Goal: Navigation & Orientation: Understand site structure

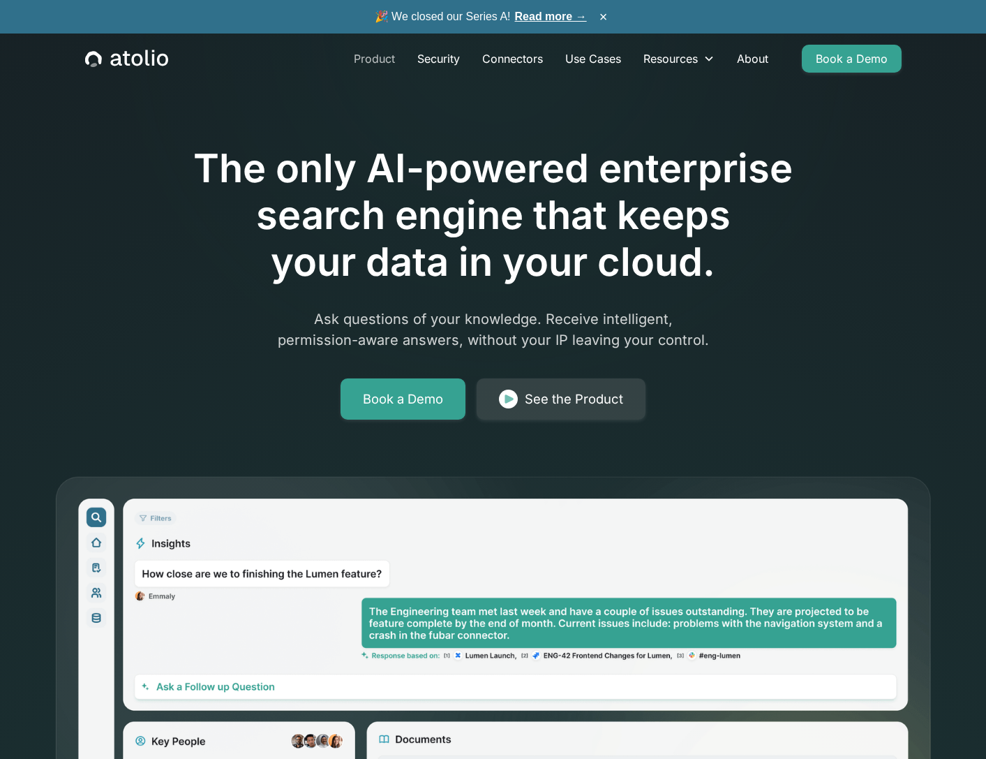
click at [384, 54] on link "Product" at bounding box center [375, 59] width 64 height 28
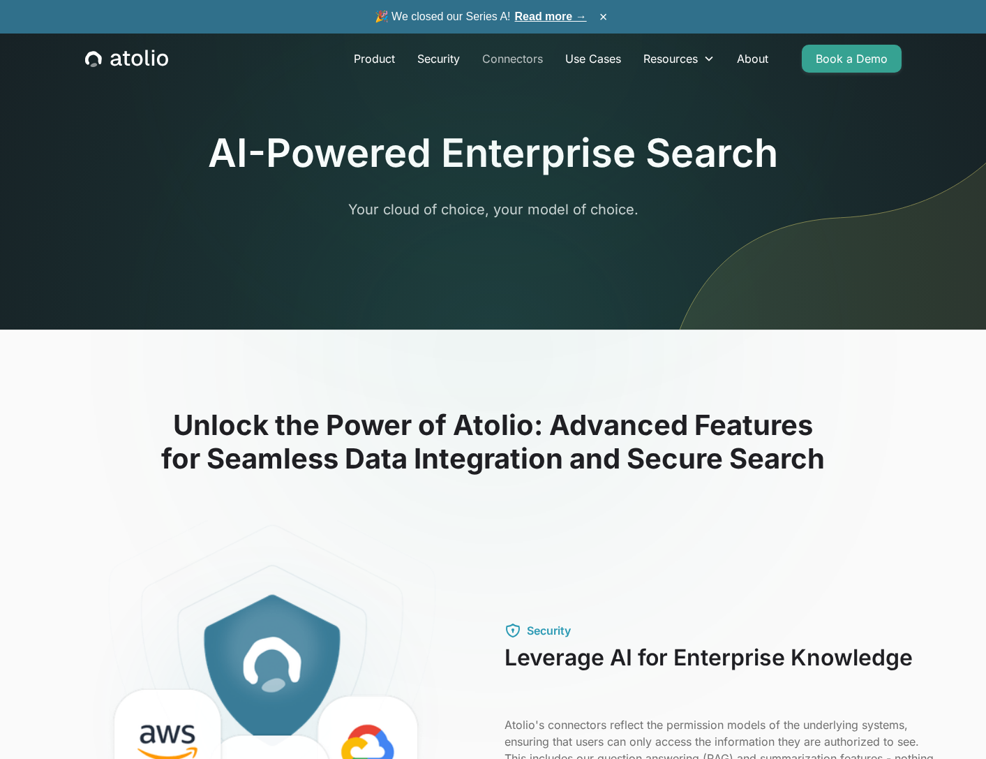
click at [505, 58] on link "Connectors" at bounding box center [512, 59] width 83 height 28
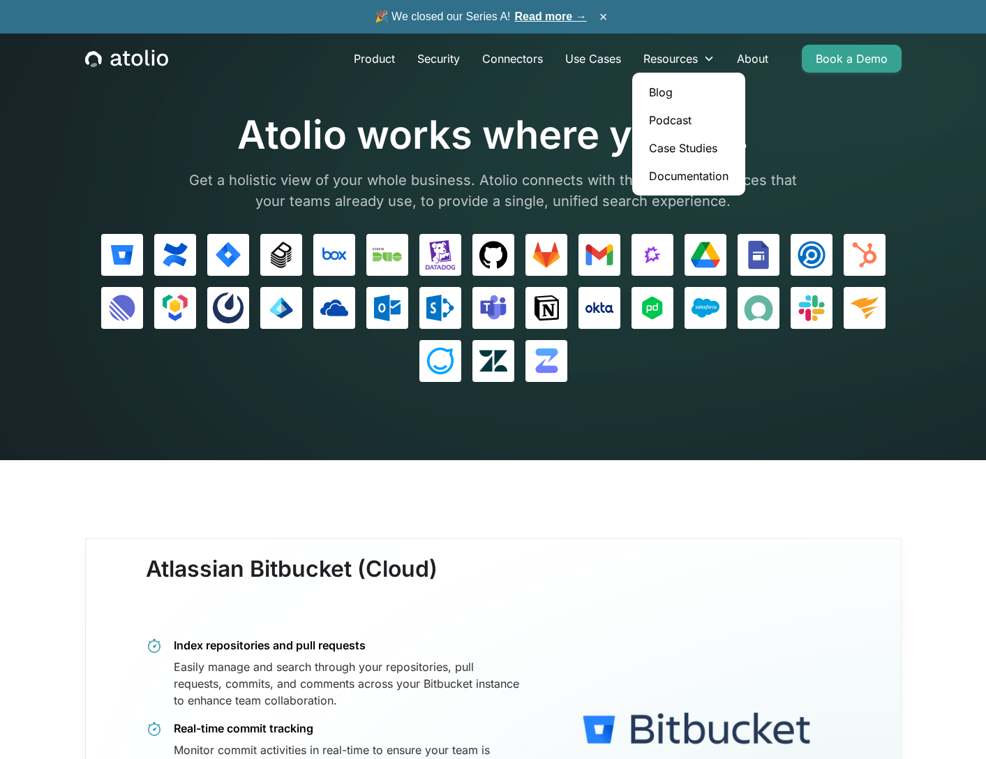
click at [672, 88] on link "Blog" at bounding box center [689, 92] width 102 height 28
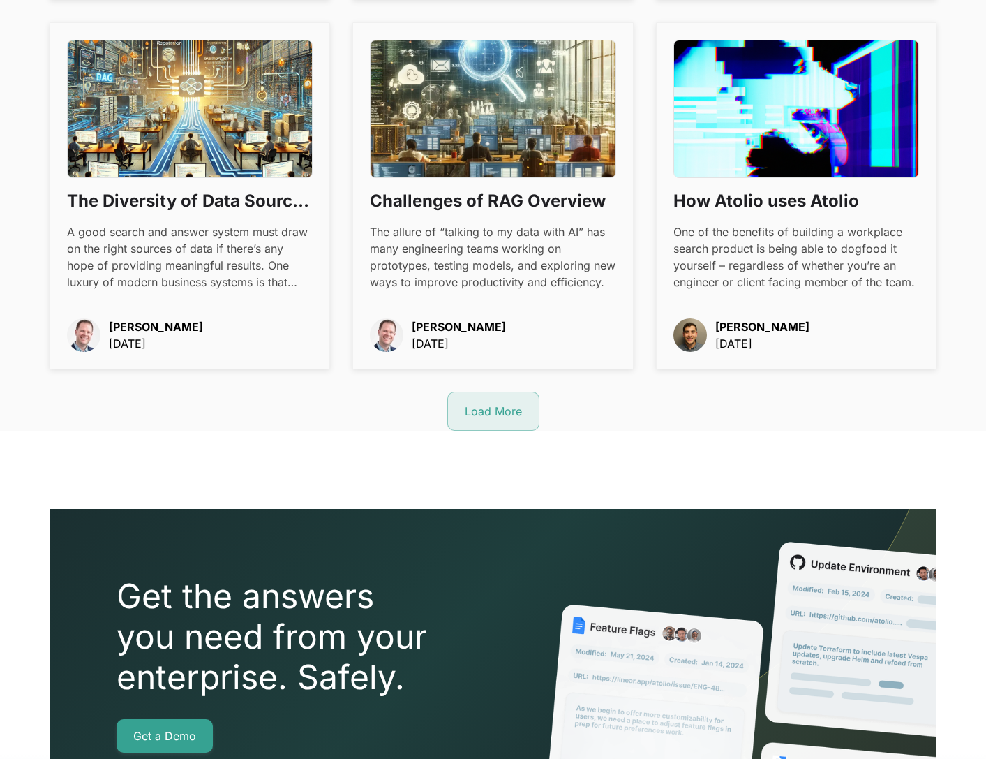
scroll to position [1682, 0]
